Goal: Transaction & Acquisition: Purchase product/service

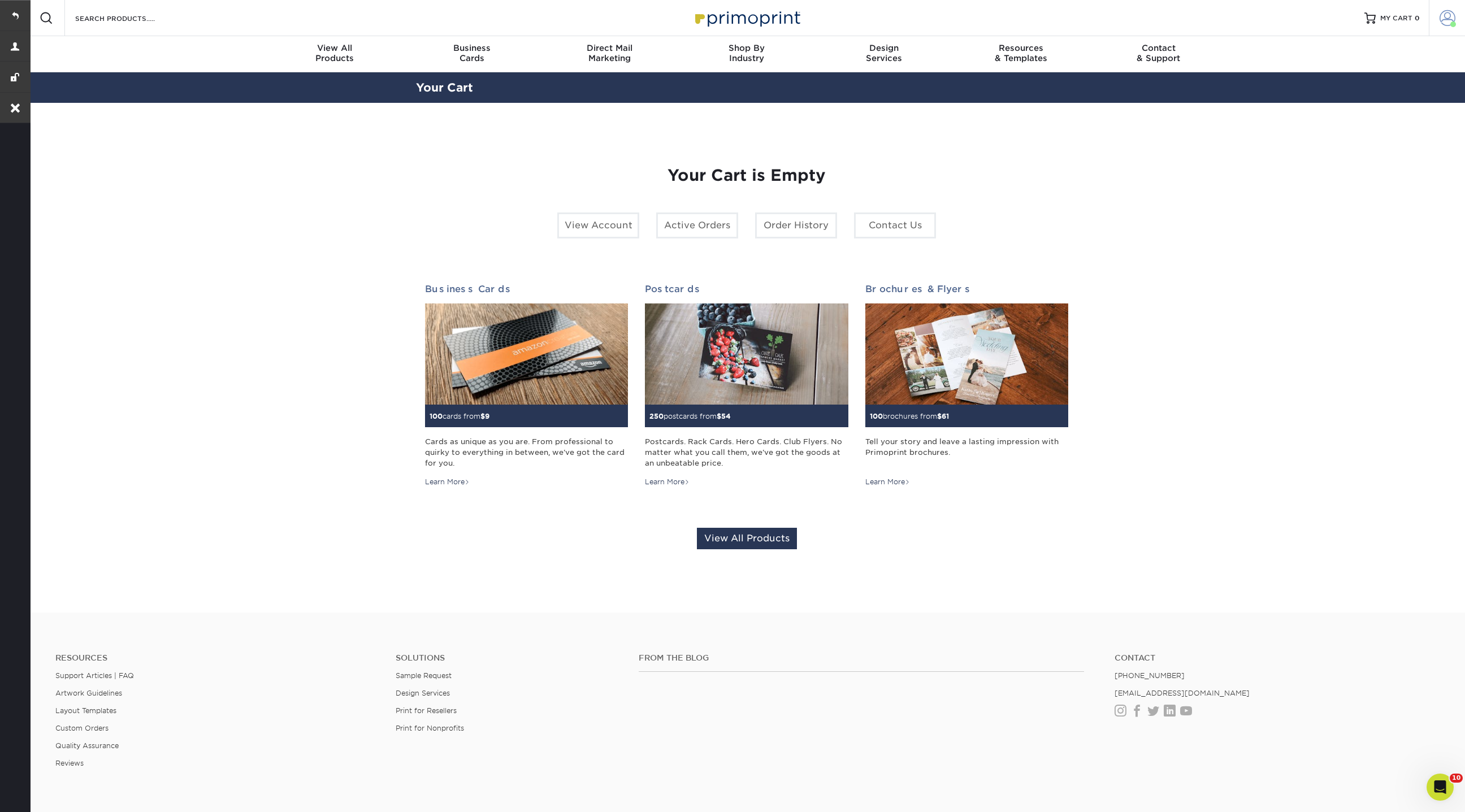
click at [1441, 28] on link "Account" at bounding box center [1447, 18] width 36 height 36
click at [1330, 86] on link "Account Dashboard" at bounding box center [1381, 93] width 142 height 15
click at [1318, 86] on link "Account Dashboard" at bounding box center [1381, 93] width 142 height 15
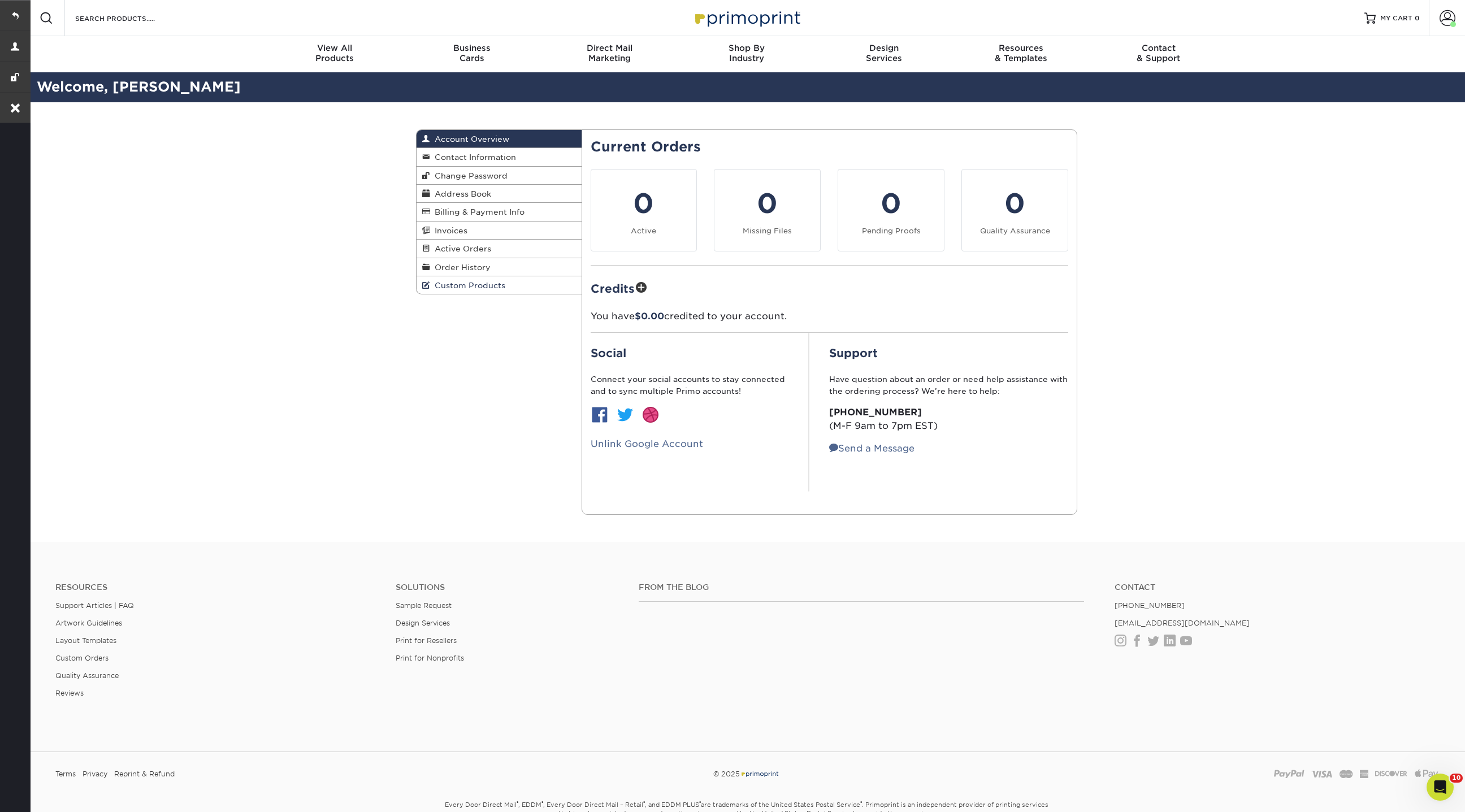
click at [462, 281] on span "Custom Products" at bounding box center [468, 285] width 75 height 9
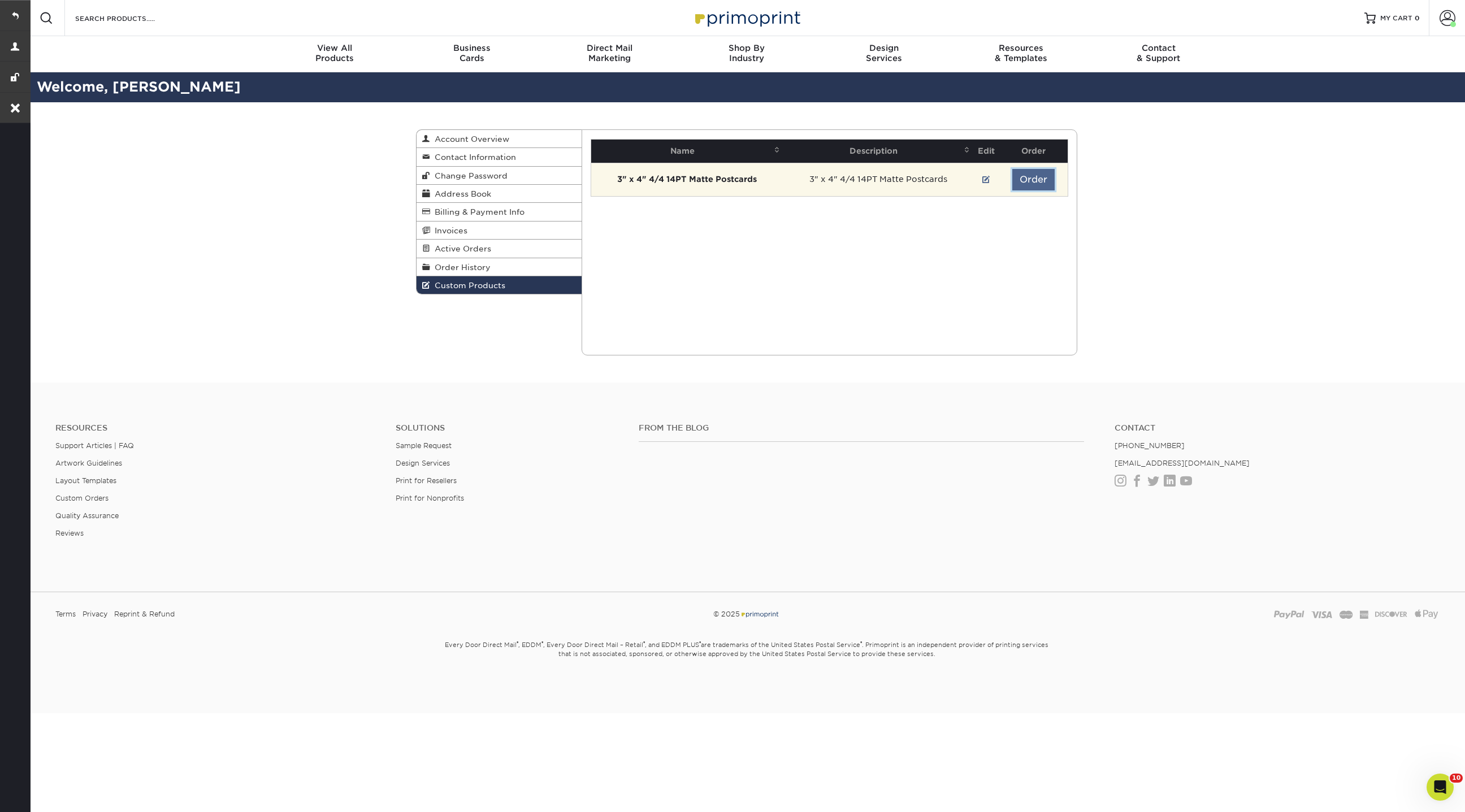
click at [1041, 179] on button "Order" at bounding box center [1033, 179] width 42 height 22
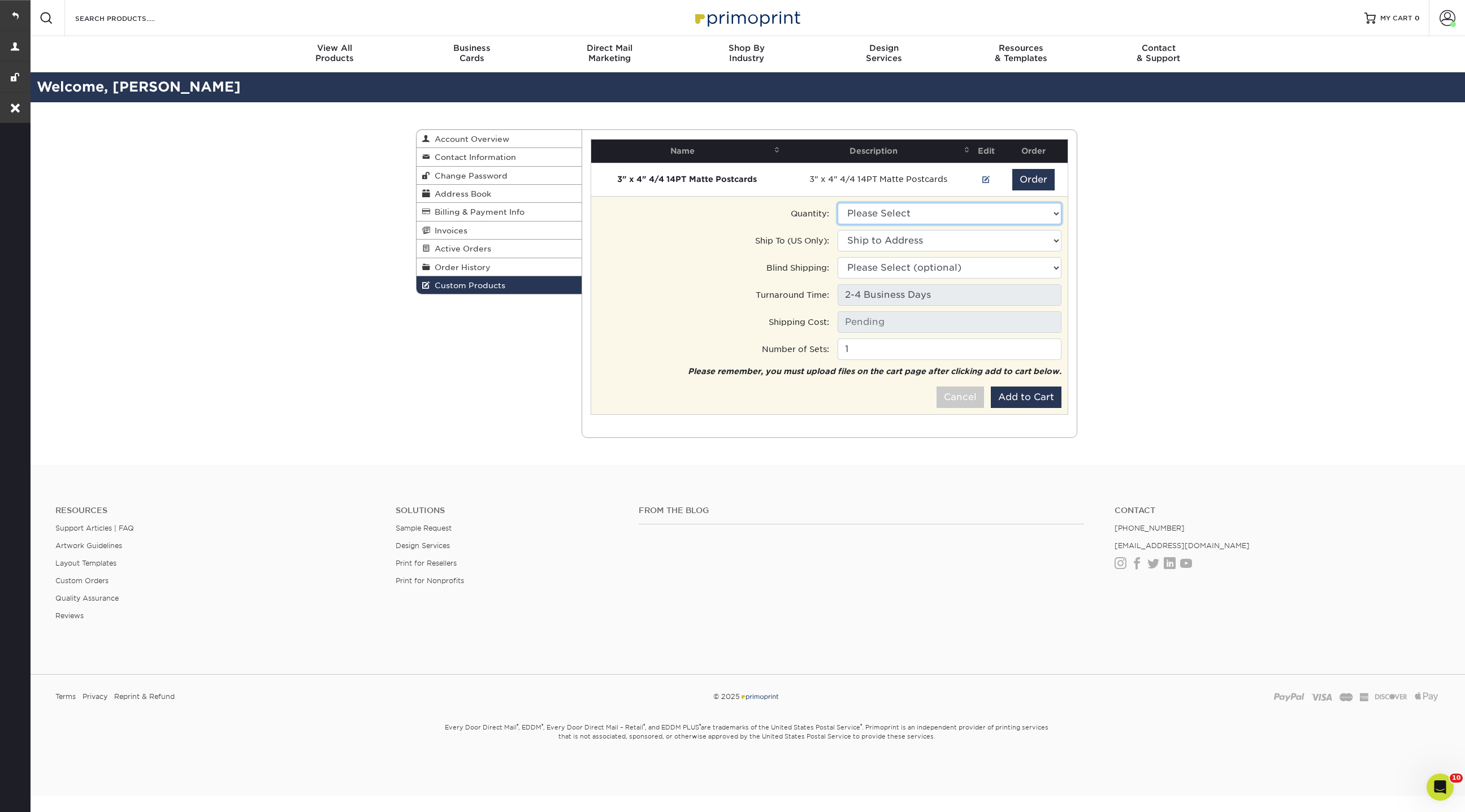
click at [945, 210] on select "Please Select 1500 - $135.50" at bounding box center [949, 213] width 224 height 22
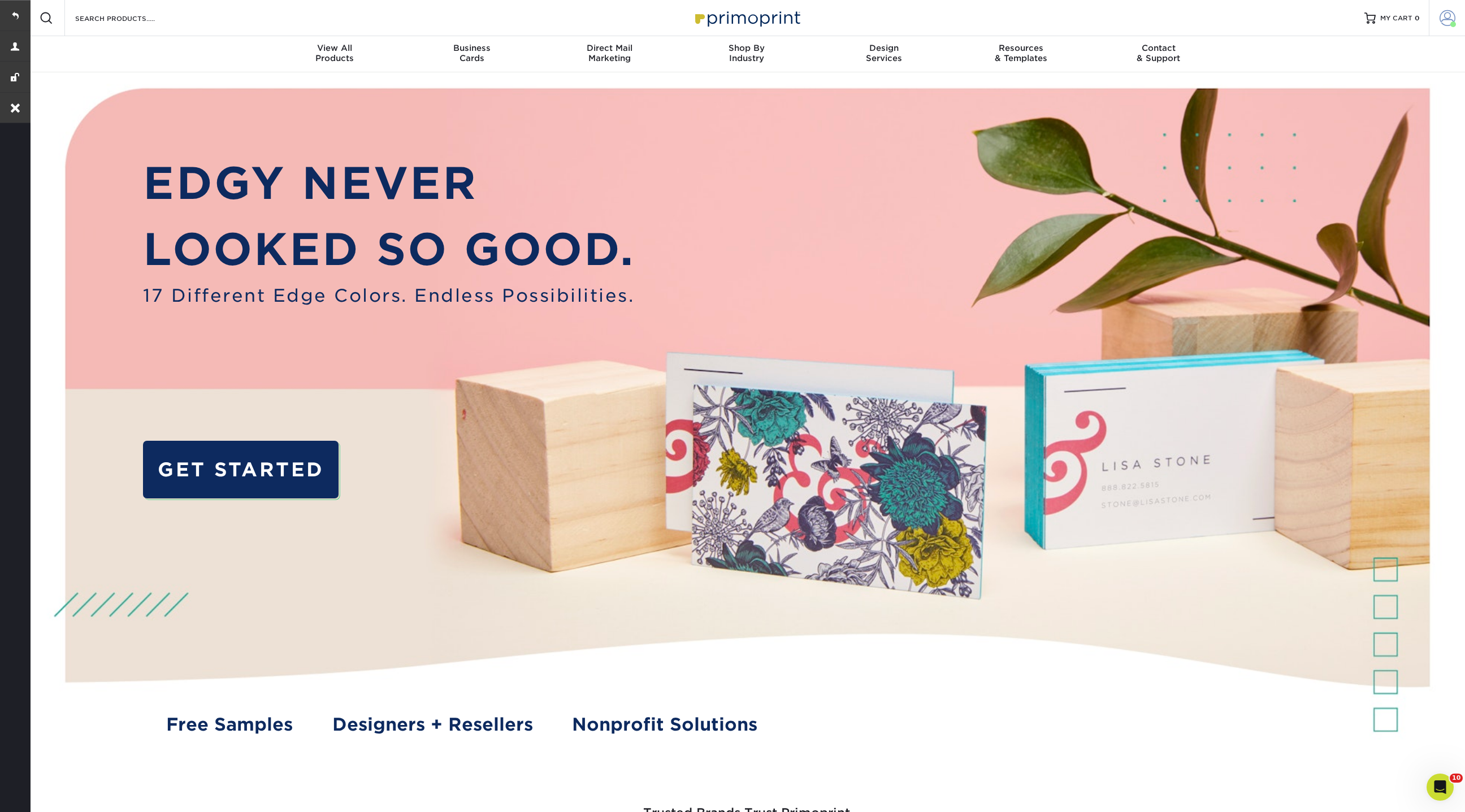
click at [1443, 22] on span at bounding box center [1447, 18] width 16 height 16
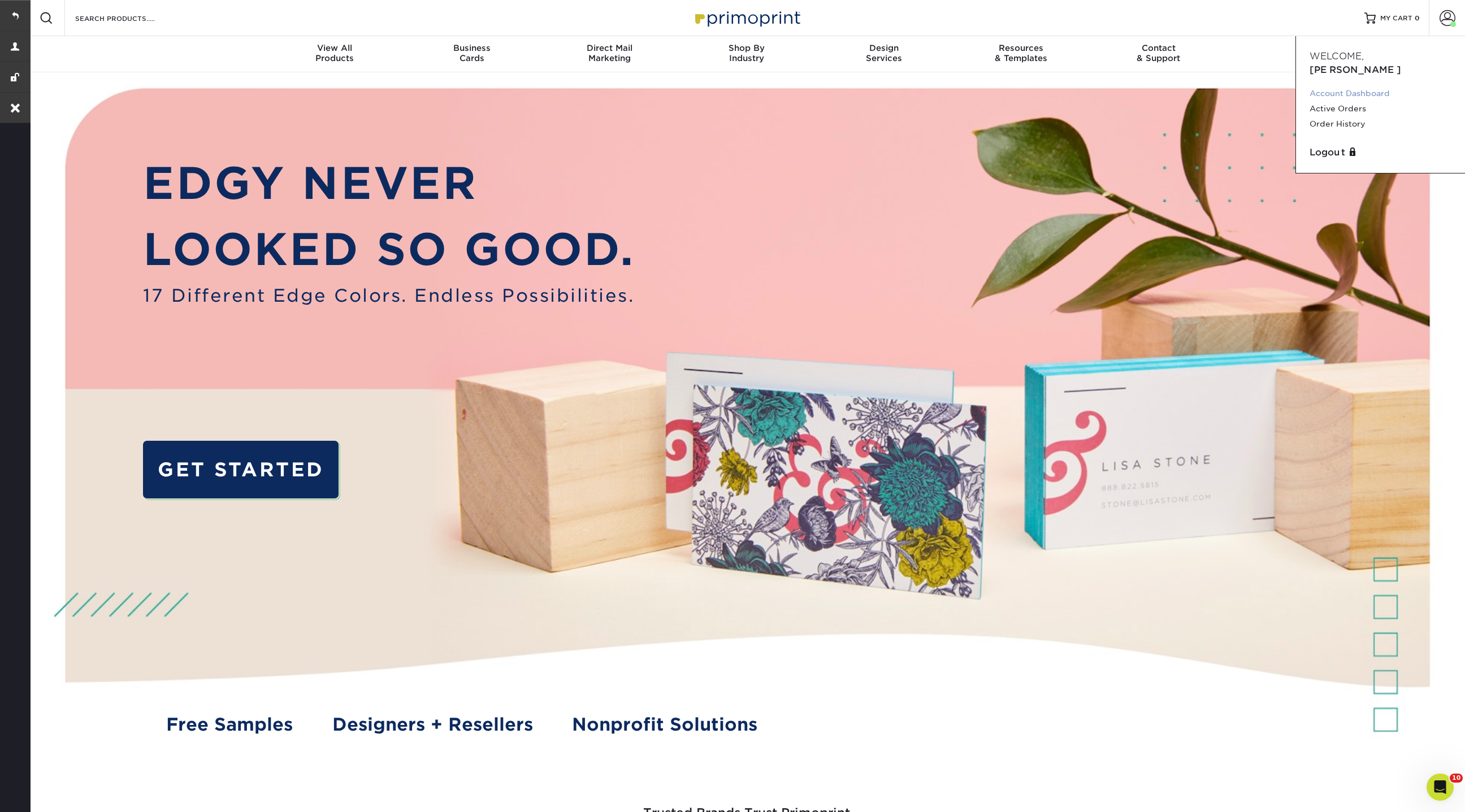
click at [1341, 86] on link "Account Dashboard" at bounding box center [1381, 93] width 142 height 15
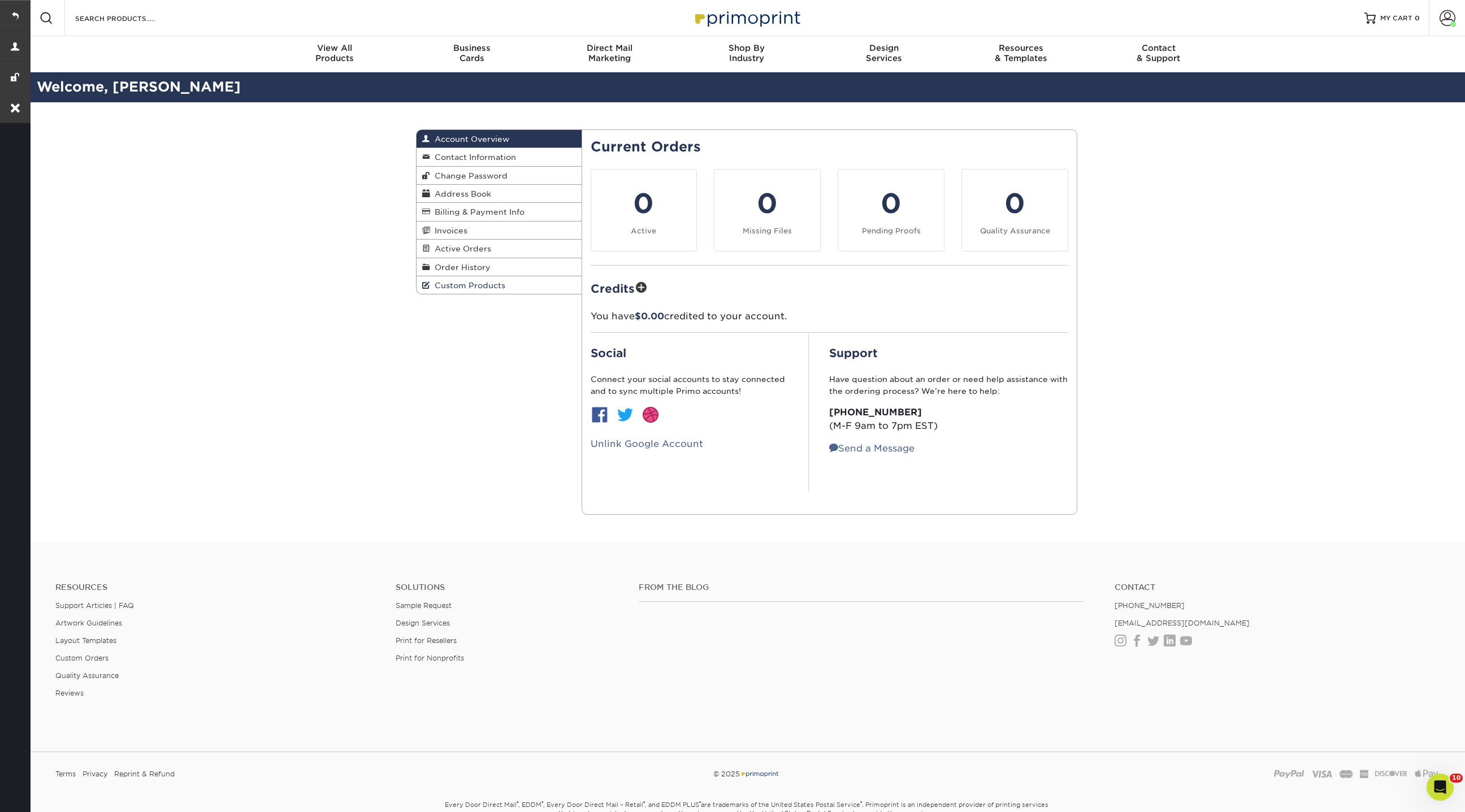
click at [504, 287] on link "Custom Products" at bounding box center [499, 285] width 165 height 18
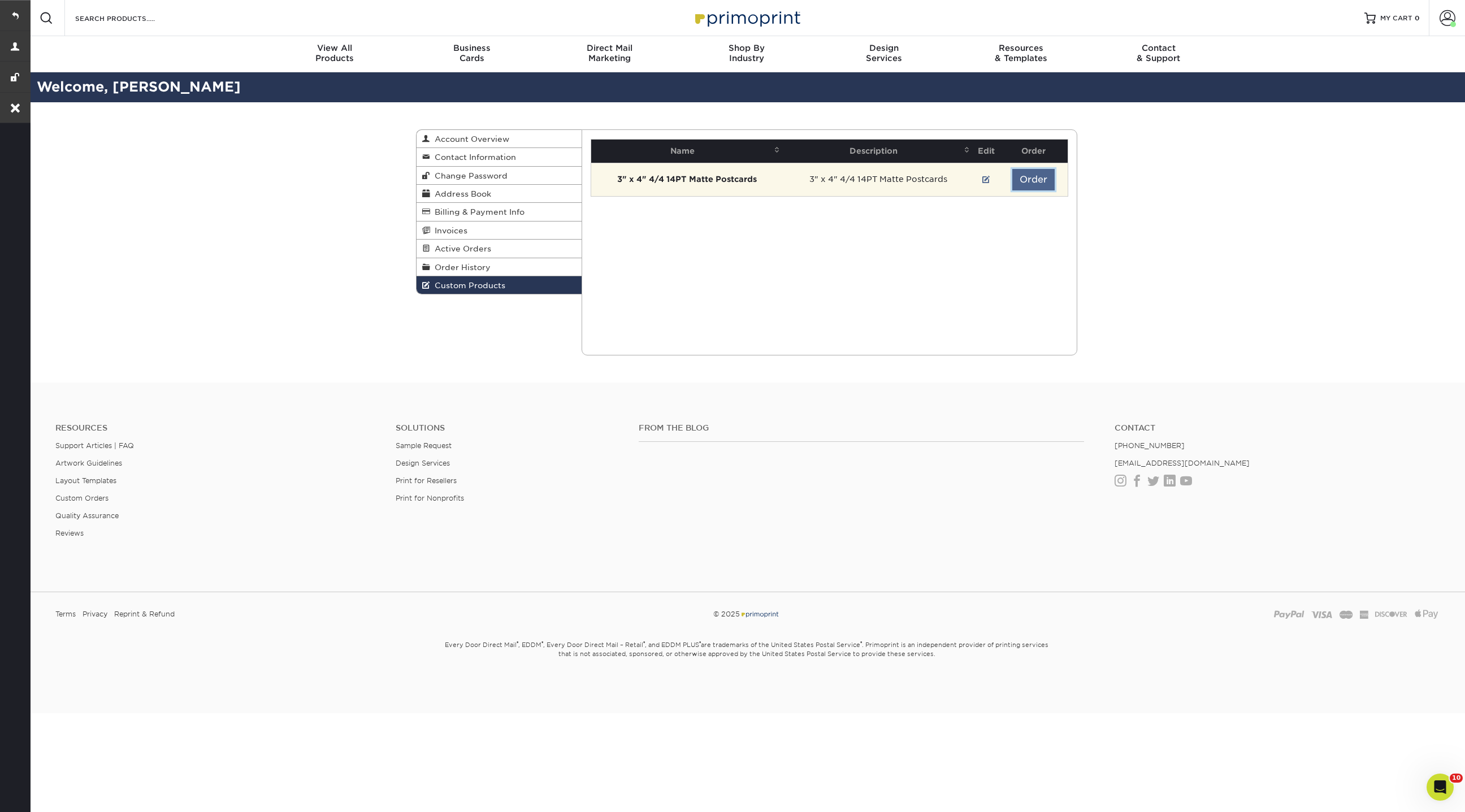
click at [1037, 181] on button "Order" at bounding box center [1033, 179] width 42 height 22
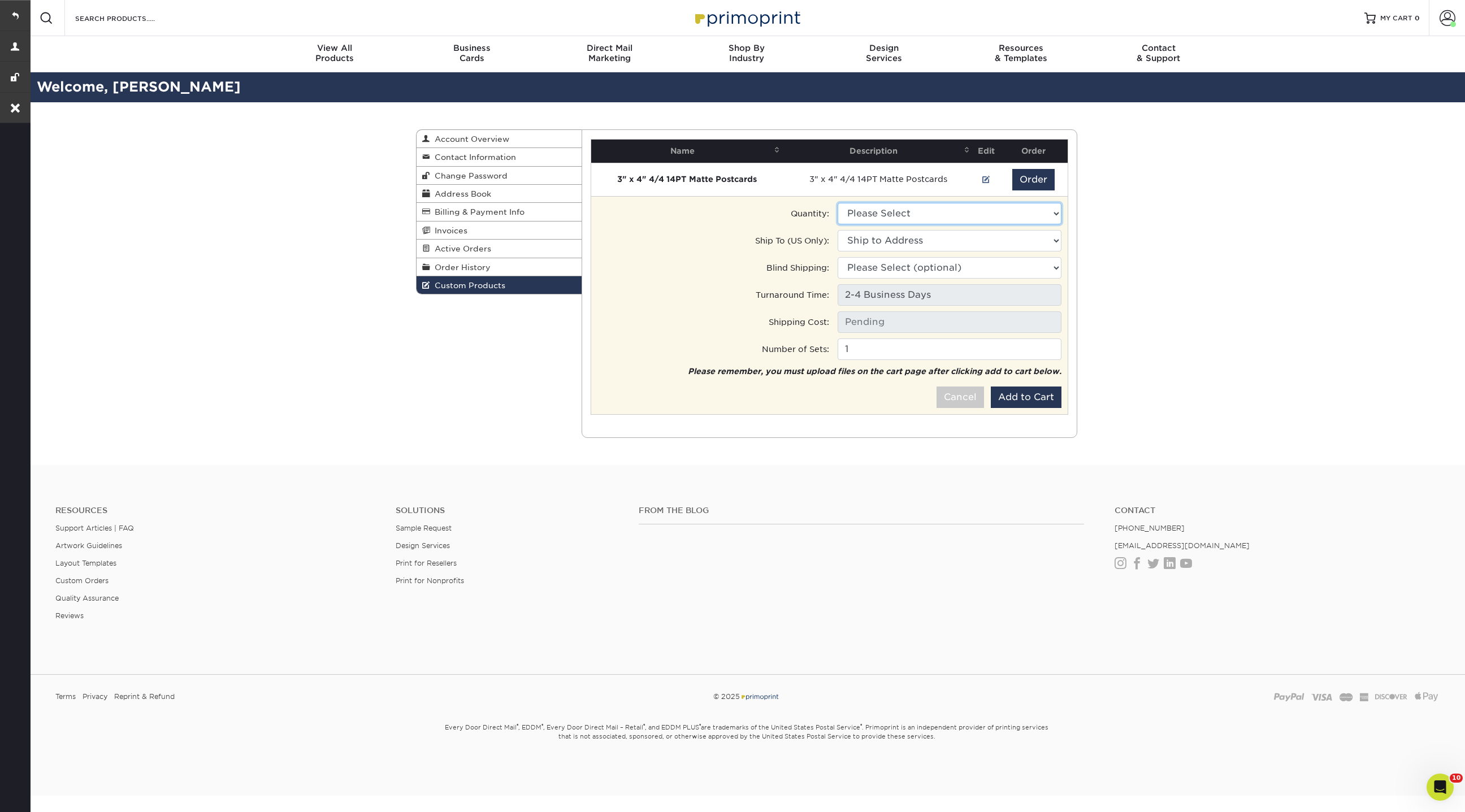
click at [910, 214] on select "Please Select 3500 - $224.00" at bounding box center [949, 213] width 224 height 22
select select "0"
click at [837, 203] on select "Please Select 3500 - $224.00" at bounding box center [949, 213] width 224 height 22
type input "Ground: $14.70"
click at [879, 242] on select "Ship to Address 170 Kipp Ave, Elmwood Park, NJ 170 Kipp Ave, Elmwood Park, NJ 1…" at bounding box center [949, 241] width 224 height 22
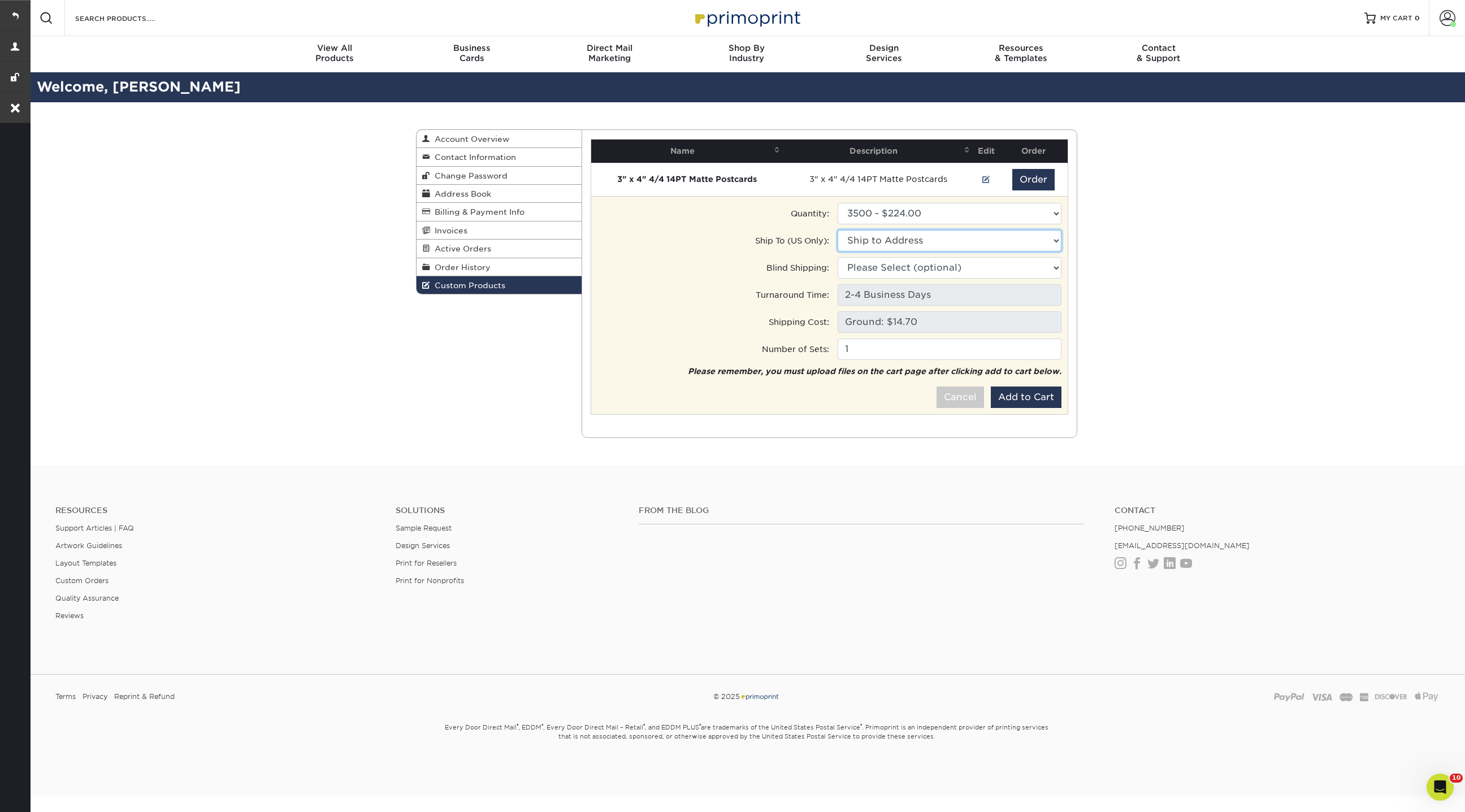
click at [867, 238] on select "Ship to Address • 170 Kipp Ave, Elmwood Park, NJ • 170 Kipp Ave, Elmwood Park, …" at bounding box center [949, 241] width 224 height 22
select select "186881"
click at [837, 230] on select "Ship to Address • 170 Kipp Ave, Elmwood Park, NJ • 170 Kipp Ave, Elmwood Park, …" at bounding box center [949, 241] width 224 height 22
click at [913, 272] on select "Please Select (optional) 170 Kipp Ave, Elmwood Park, NJ 170 Kipp Ave, Elmwood P…" at bounding box center [949, 268] width 224 height 22
select select "186881"
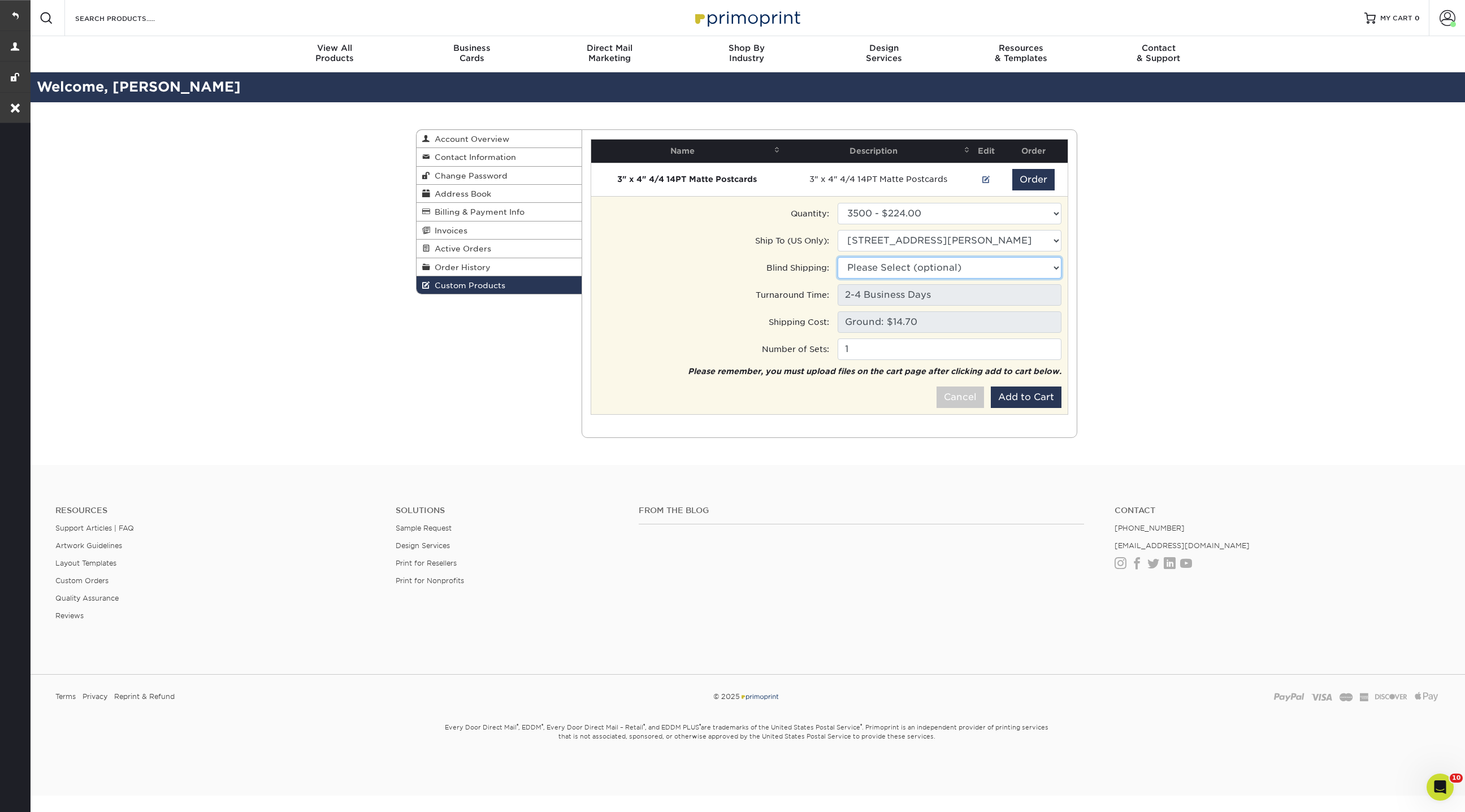
click at [837, 257] on select "Please Select (optional) • 170 Kipp Ave, Elmwood Park, NJ • 170 Kipp Ave, Elmwo…" at bounding box center [949, 268] width 224 height 22
click at [1025, 400] on button "Add to Cart" at bounding box center [1026, 397] width 70 height 22
click at [1031, 394] on button "Add to Cart" at bounding box center [1026, 397] width 70 height 22
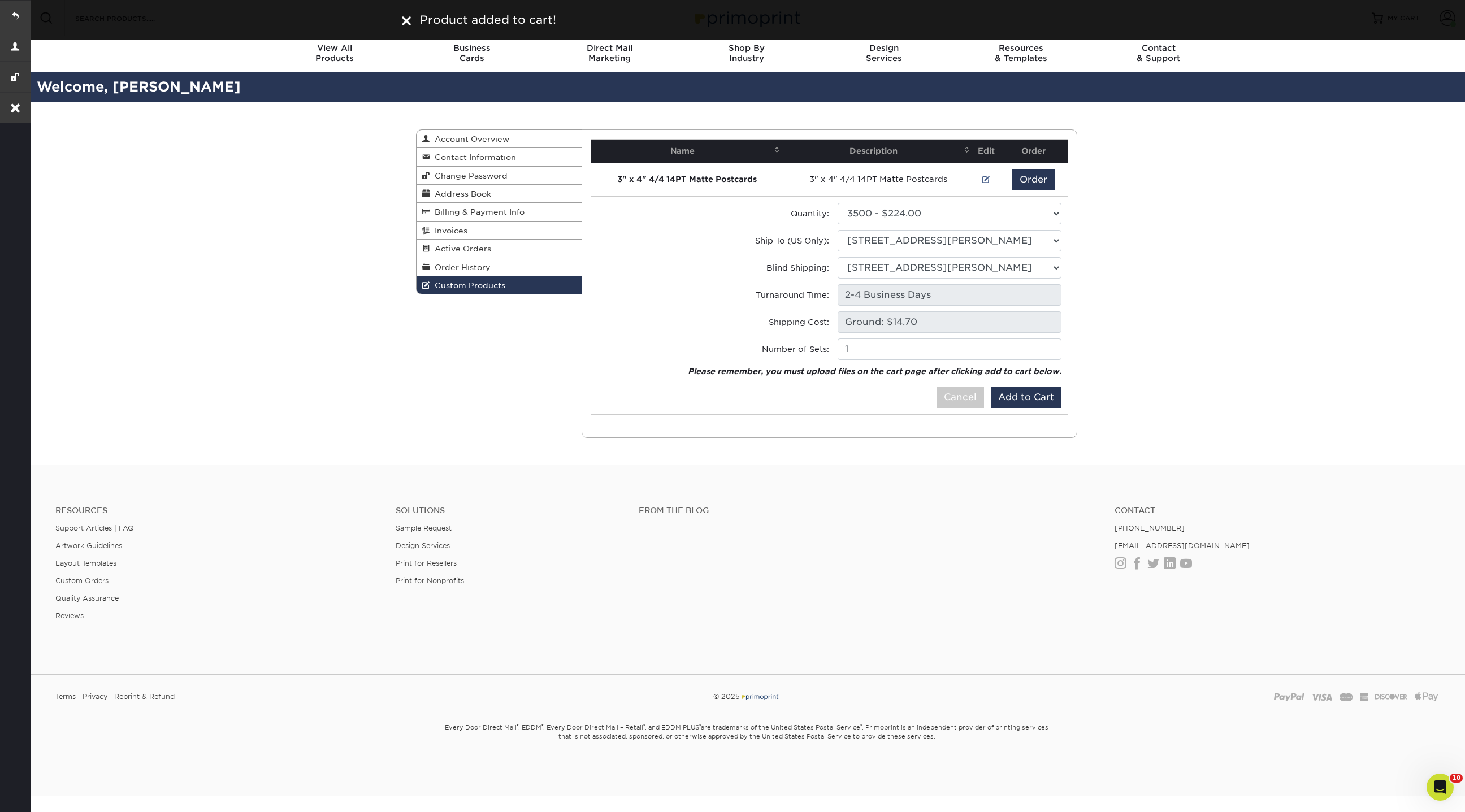
click at [410, 24] on img at bounding box center [407, 21] width 9 height 9
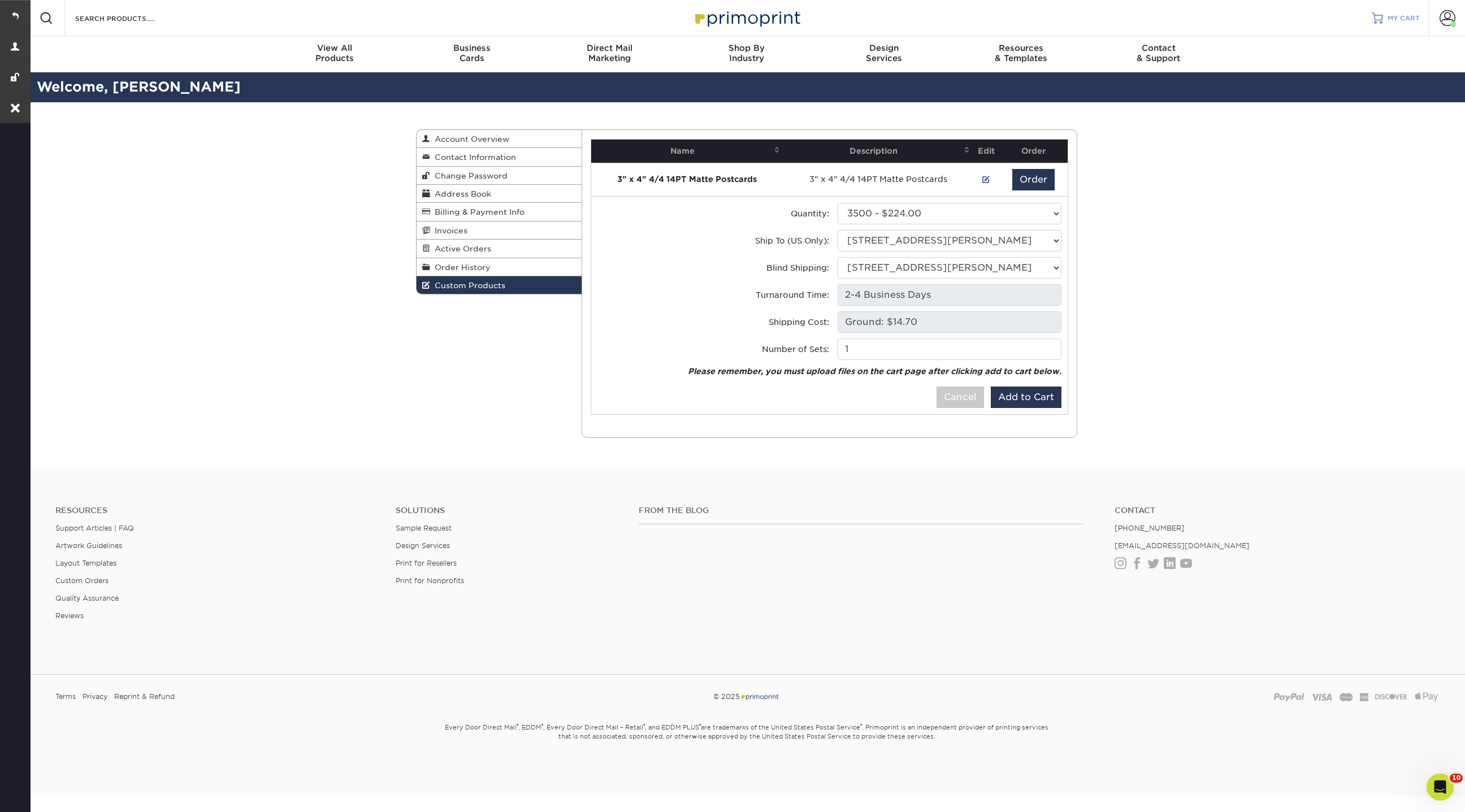
click at [1397, 23] on link "MY CART" at bounding box center [1395, 18] width 48 height 36
